Goal: Find specific page/section: Find specific page/section

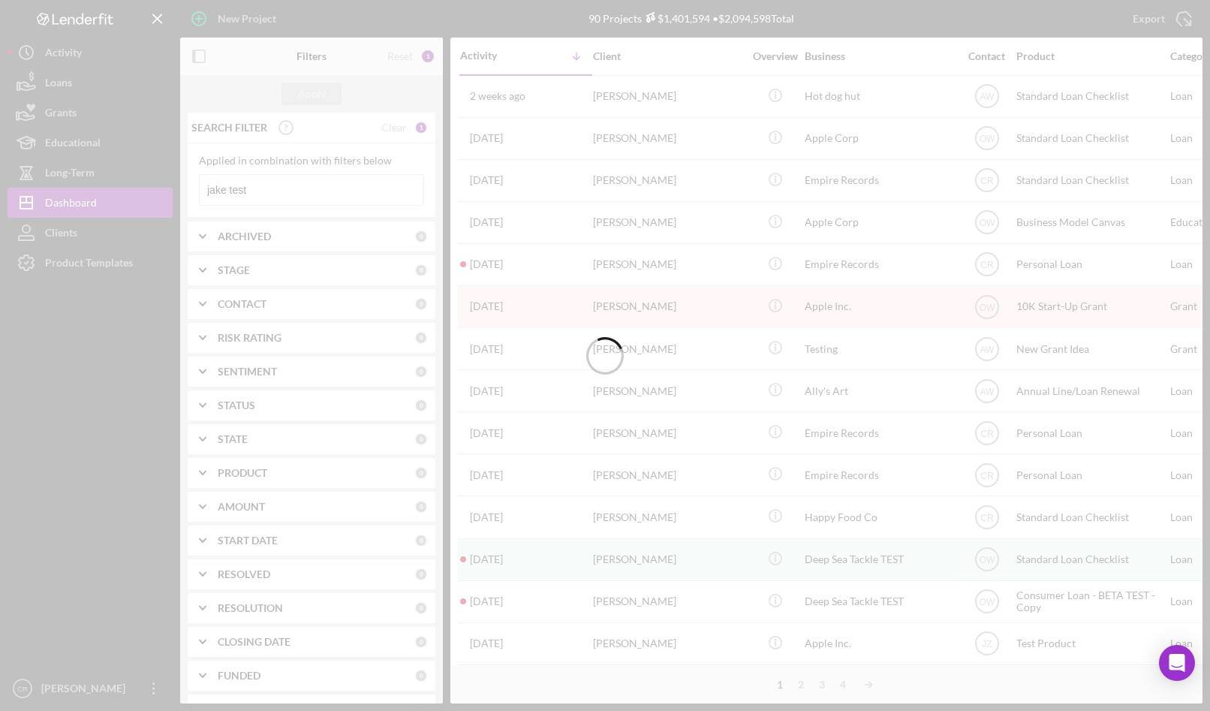
click at [410, 56] on div at bounding box center [605, 355] width 1210 height 711
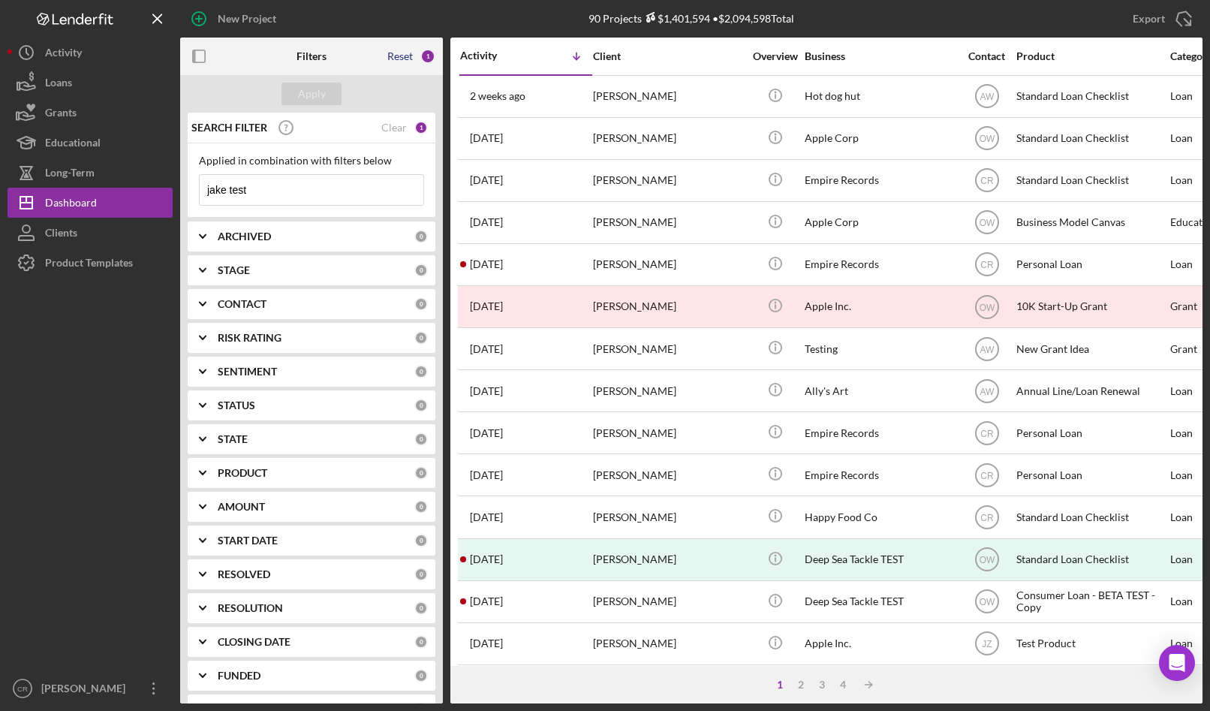
click at [405, 62] on div "Reset" at bounding box center [400, 56] width 26 height 12
click at [320, 91] on div "Apply" at bounding box center [312, 94] width 28 height 23
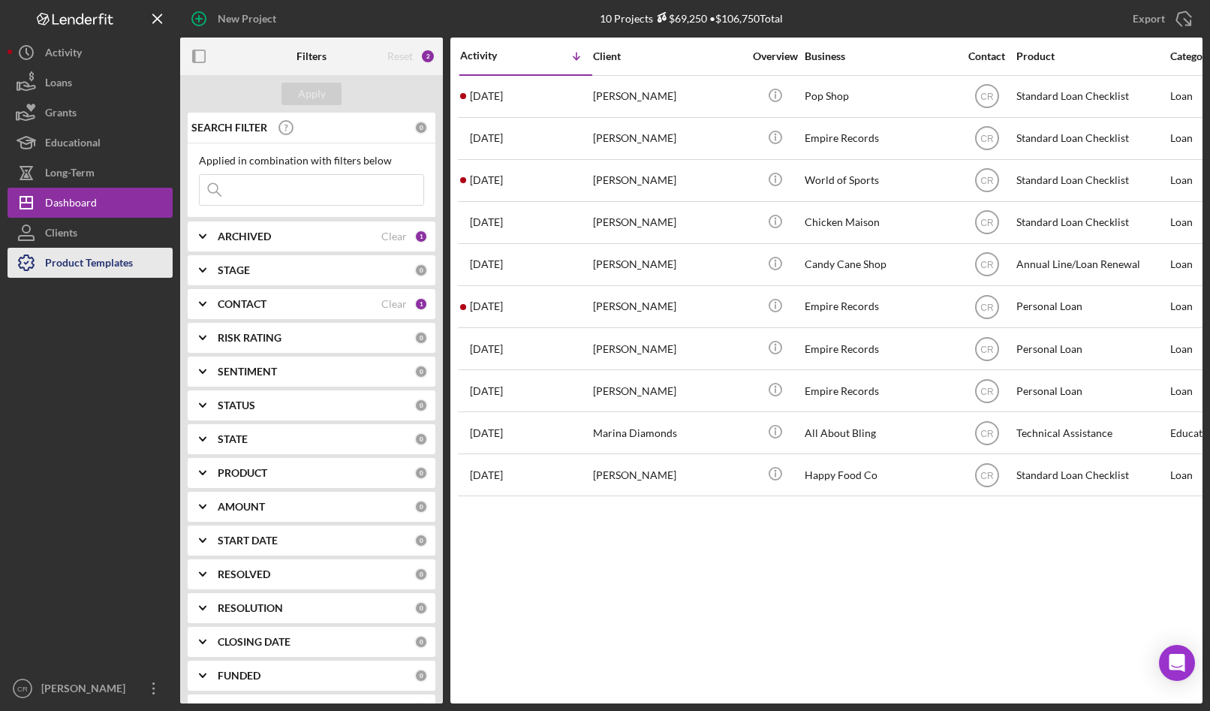
click at [91, 266] on div "Product Templates" at bounding box center [89, 265] width 88 height 34
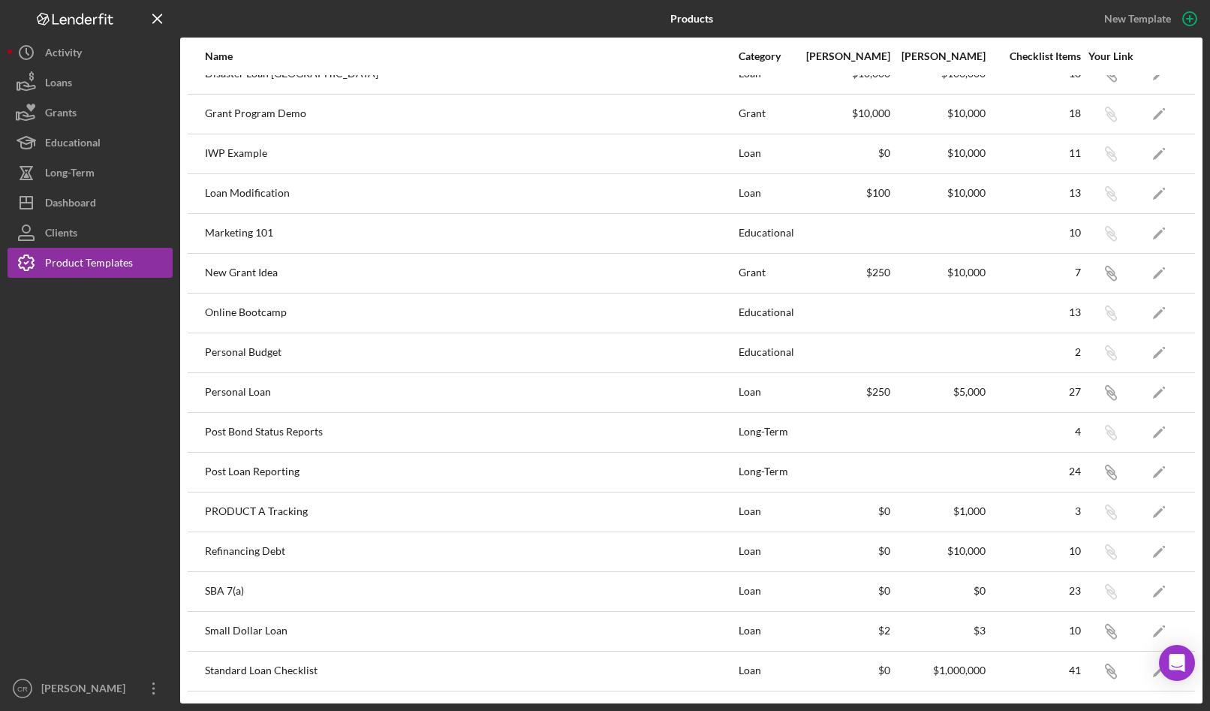
scroll to position [420, 0]
click at [1142, 397] on icon "Icon/Edit" at bounding box center [1159, 391] width 34 height 34
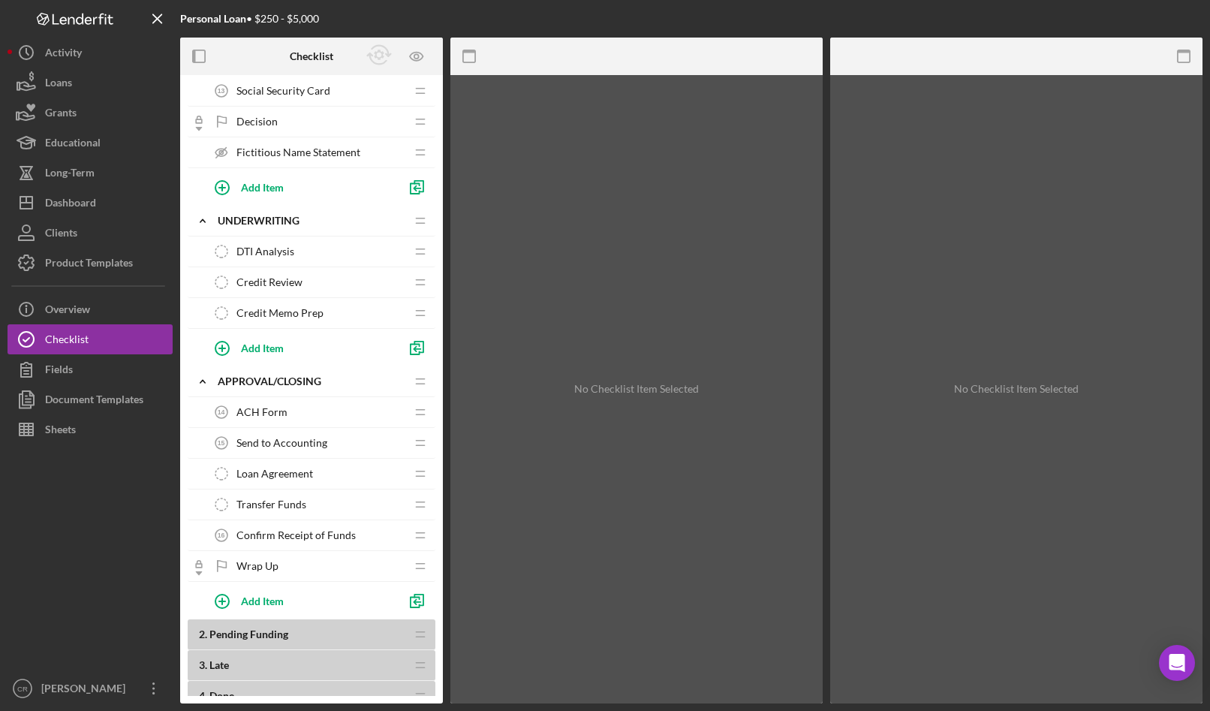
scroll to position [750, 0]
